Goal: Navigation & Orientation: Find specific page/section

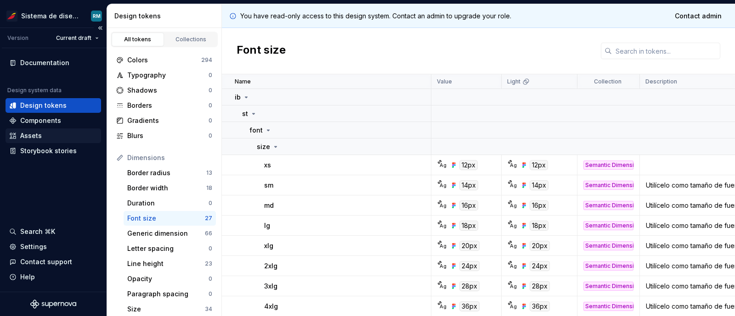
click at [40, 136] on div "Assets" at bounding box center [31, 135] width 22 height 9
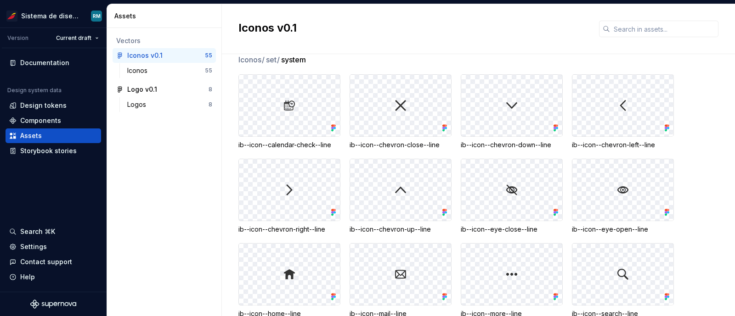
scroll to position [1456, 0]
